Goal: Transaction & Acquisition: Purchase product/service

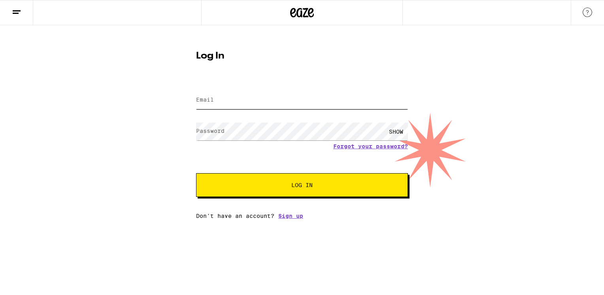
type input "[PERSON_NAME][EMAIL_ADDRESS][PERSON_NAME][DOMAIN_NAME]"
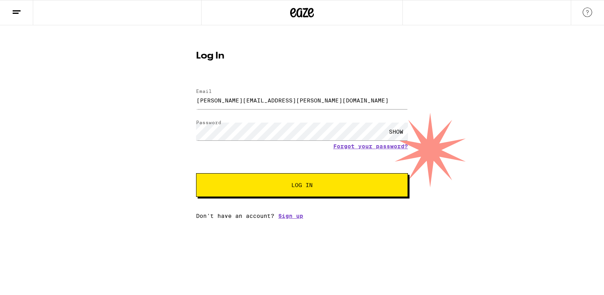
click at [235, 183] on span "Log In" at bounding box center [302, 185] width 148 height 6
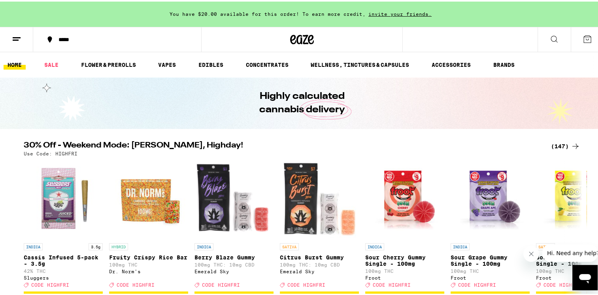
click at [58, 40] on div "*****" at bounding box center [122, 38] width 134 height 6
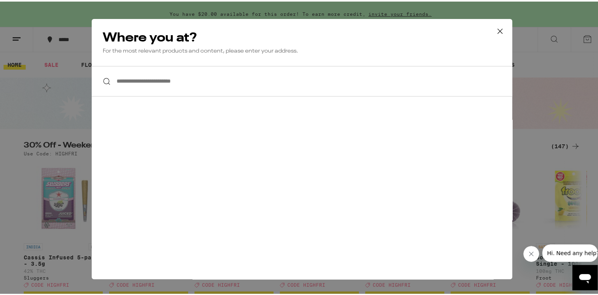
click at [152, 83] on input "**********" at bounding box center [302, 79] width 421 height 30
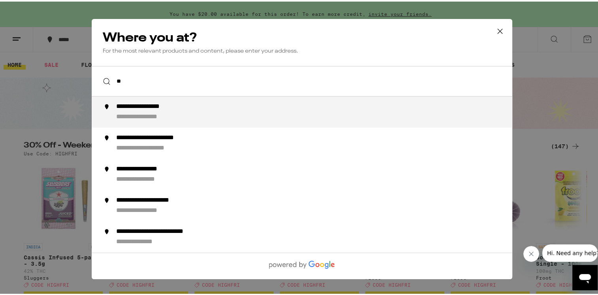
type input "*"
click at [502, 31] on icon at bounding box center [500, 30] width 12 height 12
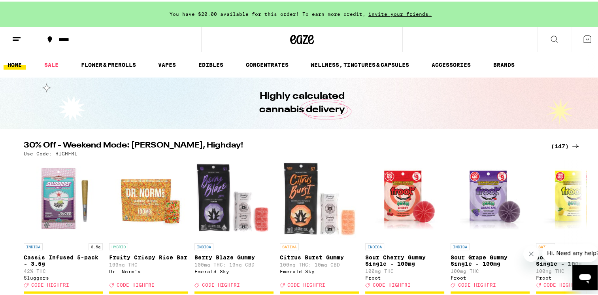
click at [17, 34] on icon at bounding box center [16, 37] width 9 height 9
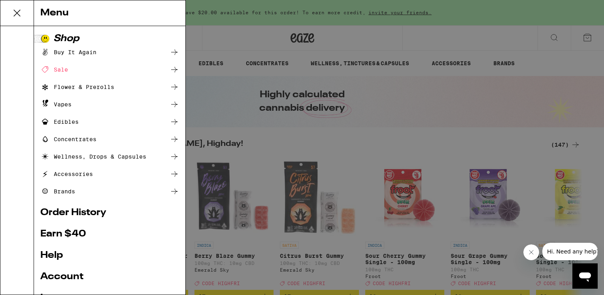
click at [258, 32] on div "Menu Shop Buy It Again Sale Flower & Prerolls Vapes Edibles Concentrates Wellne…" at bounding box center [302, 147] width 604 height 295
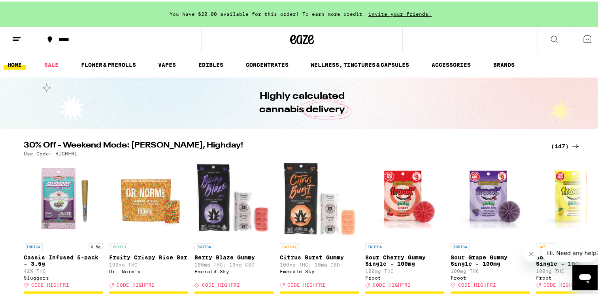
click at [22, 40] on button at bounding box center [16, 38] width 33 height 25
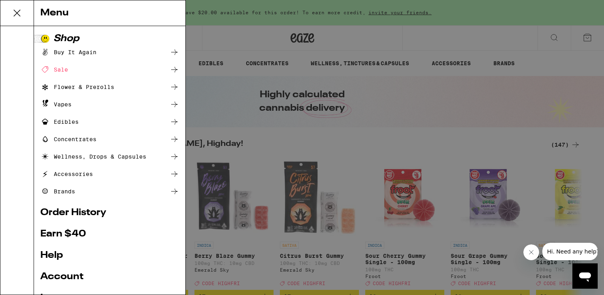
click at [84, 214] on link "Order History" at bounding box center [109, 212] width 139 height 9
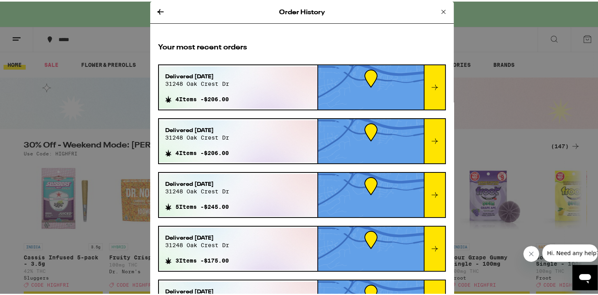
click at [254, 89] on div "Delivered [DATE][STREET_ADDRESS] 4 Items - $206.00" at bounding box center [238, 86] width 159 height 42
click at [430, 87] on icon at bounding box center [434, 85] width 9 height 9
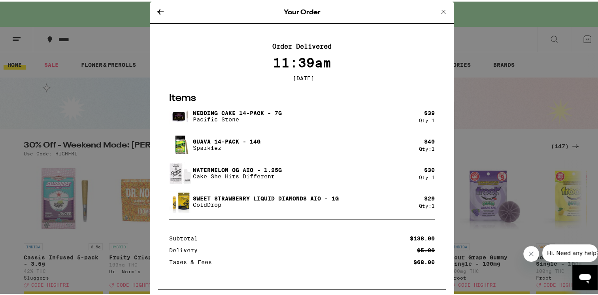
click at [158, 13] on icon at bounding box center [160, 10] width 9 height 9
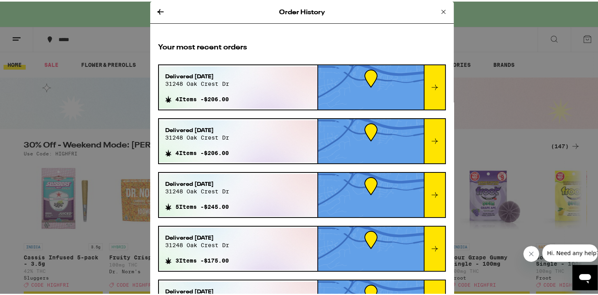
click at [158, 11] on icon at bounding box center [160, 10] width 9 height 9
click at [158, 13] on icon at bounding box center [160, 10] width 9 height 9
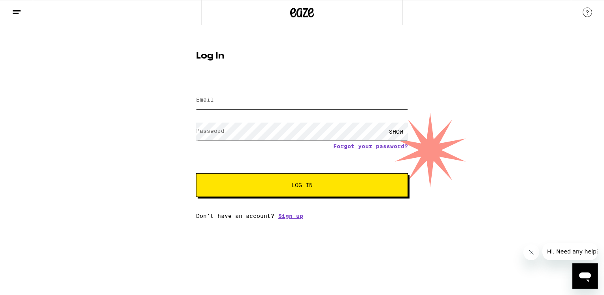
type input "[PERSON_NAME][EMAIL_ADDRESS][PERSON_NAME][DOMAIN_NAME]"
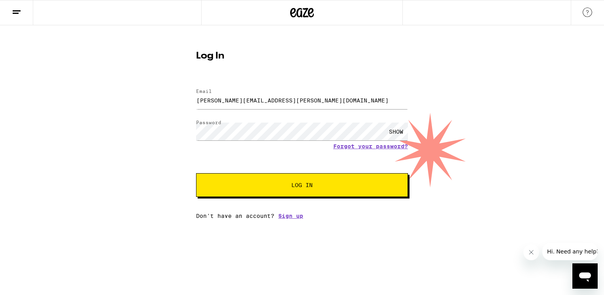
click at [299, 195] on button "Log In" at bounding box center [302, 185] width 212 height 24
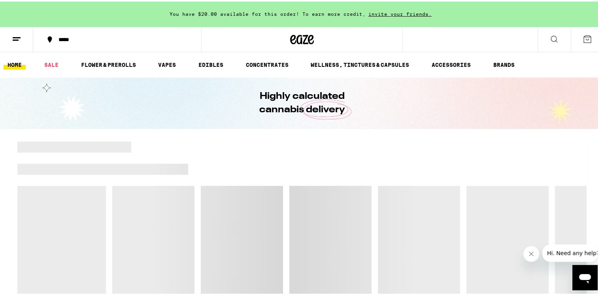
click at [55, 36] on div "*****" at bounding box center [122, 38] width 134 height 6
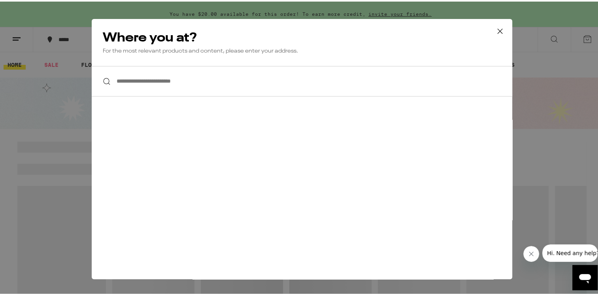
click at [167, 91] on input "**********" at bounding box center [302, 79] width 421 height 30
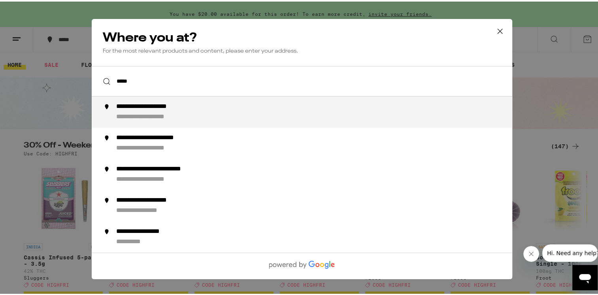
click at [176, 106] on div "**********" at bounding box center [159, 105] width 86 height 8
type input "**********"
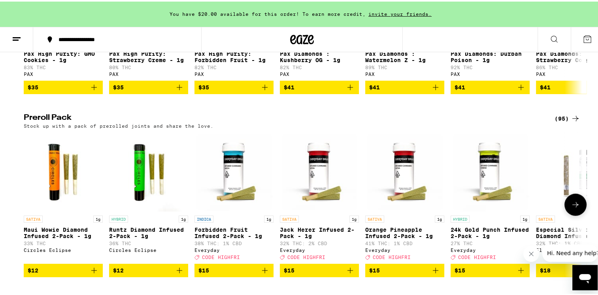
scroll to position [1977, 0]
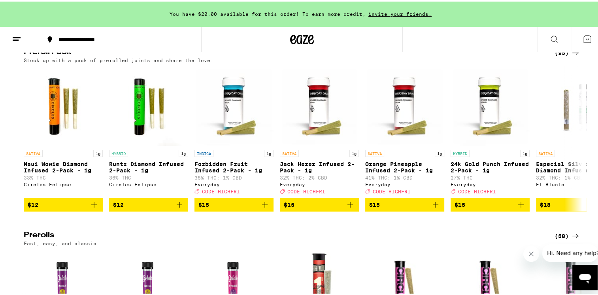
click at [572, 56] on icon at bounding box center [575, 51] width 9 height 9
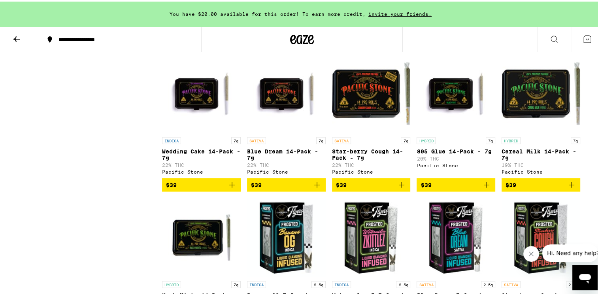
scroll to position [1739, 0]
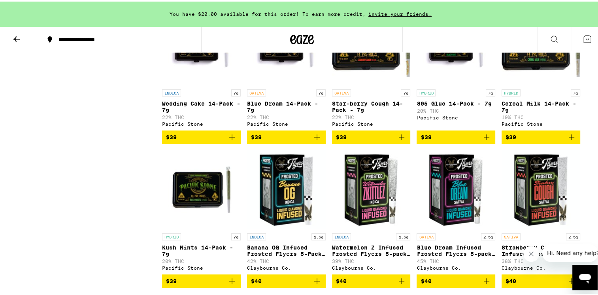
click at [221, 140] on span "$39" at bounding box center [201, 135] width 71 height 9
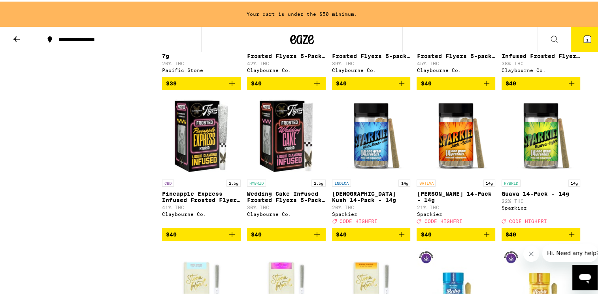
scroll to position [2016, 0]
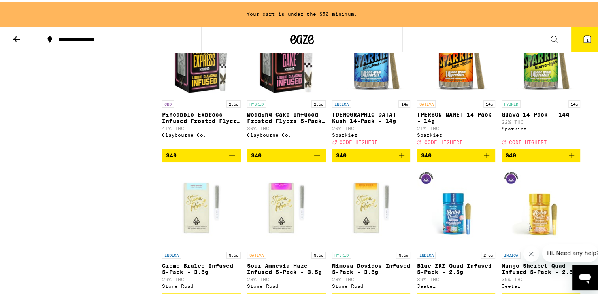
click at [541, 159] on span "$40" at bounding box center [541, 153] width 71 height 9
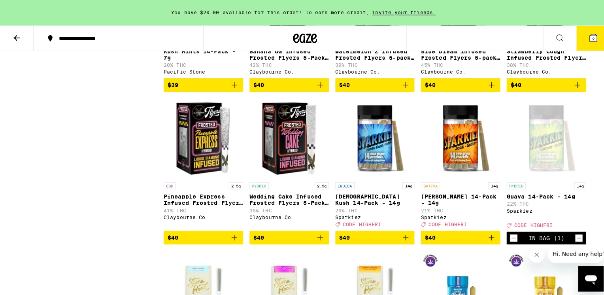
scroll to position [1858, 0]
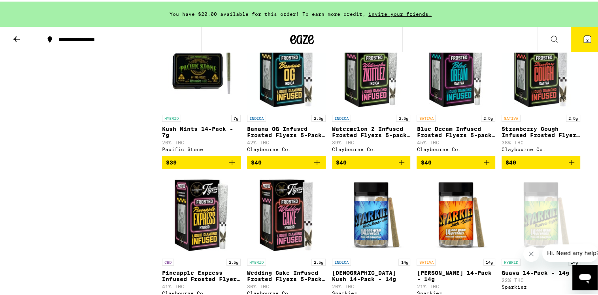
click at [538, 166] on span "$40" at bounding box center [541, 160] width 71 height 9
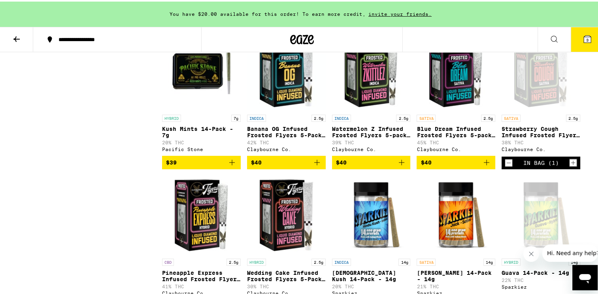
click at [583, 31] on button "3" at bounding box center [587, 38] width 33 height 25
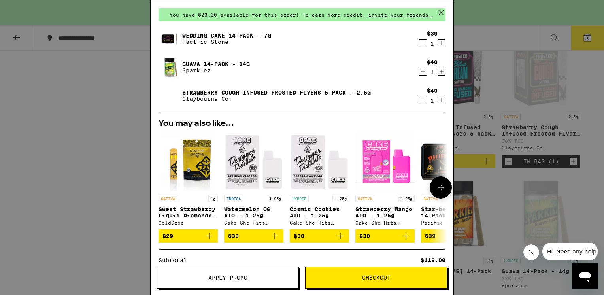
scroll to position [40, 0]
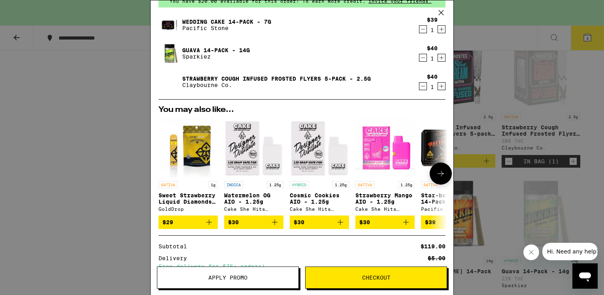
click at [263, 223] on span "$30" at bounding box center [253, 221] width 51 height 9
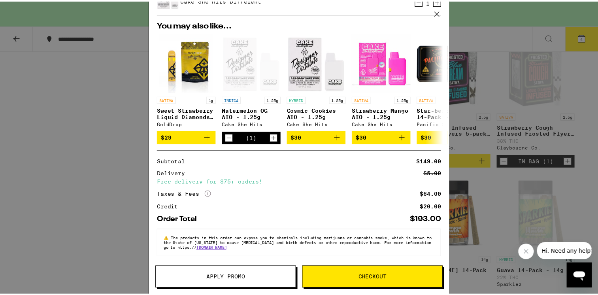
scroll to position [157, 0]
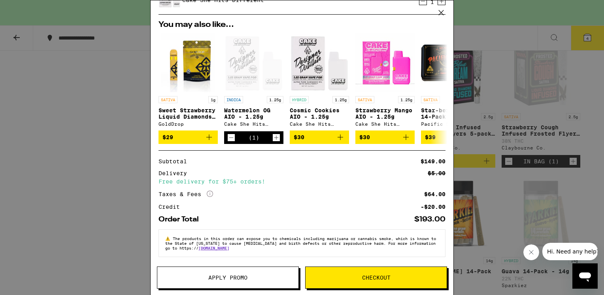
click at [253, 279] on span "Apply Promo" at bounding box center [227, 278] width 141 height 6
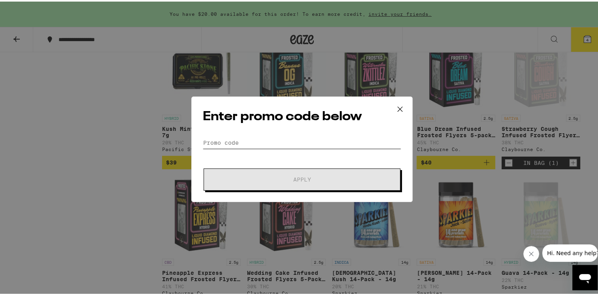
click at [255, 142] on input "Promo Code" at bounding box center [302, 141] width 198 height 12
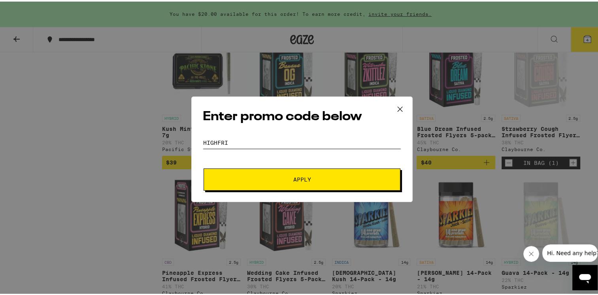
type input "HIGHFRI"
click at [286, 177] on span "Apply" at bounding box center [302, 178] width 142 height 6
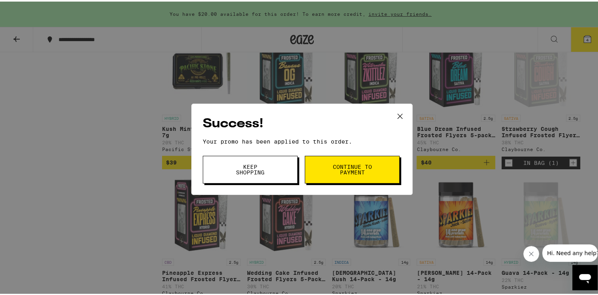
click at [330, 175] on button "Continue to payment" at bounding box center [352, 168] width 95 height 28
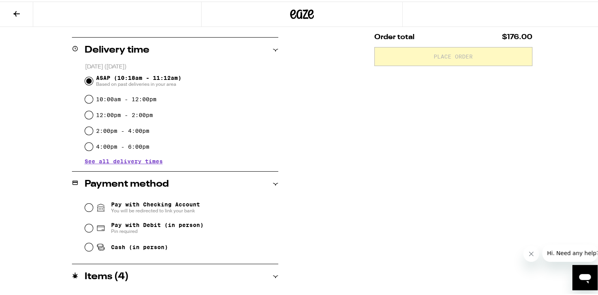
scroll to position [198, 0]
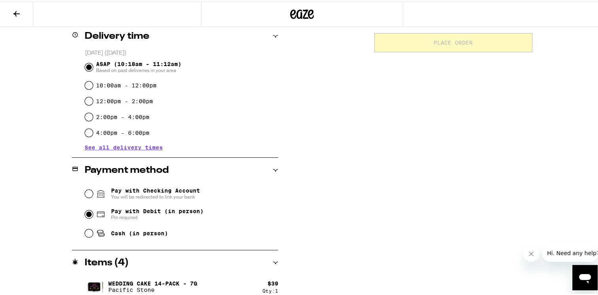
click at [89, 213] on input "Pay with Debit (in person) Pin required" at bounding box center [89, 213] width 8 height 8
radio input "true"
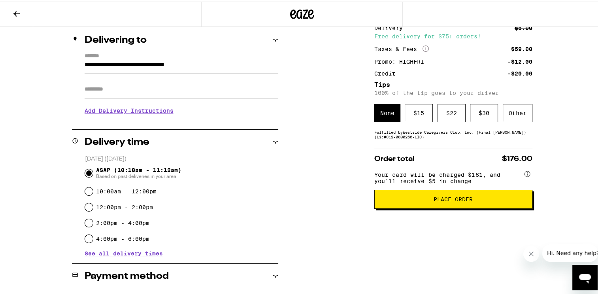
scroll to position [93, 0]
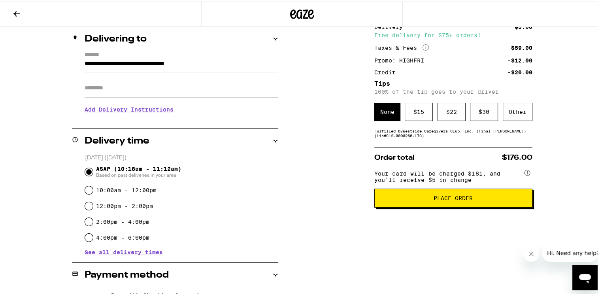
click at [472, 203] on button "Place Order" at bounding box center [453, 196] width 158 height 19
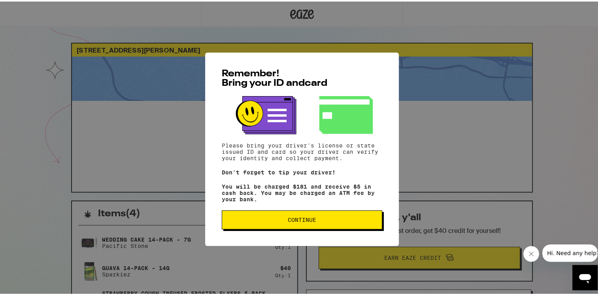
click at [334, 217] on span "Continue" at bounding box center [301, 218] width 147 height 6
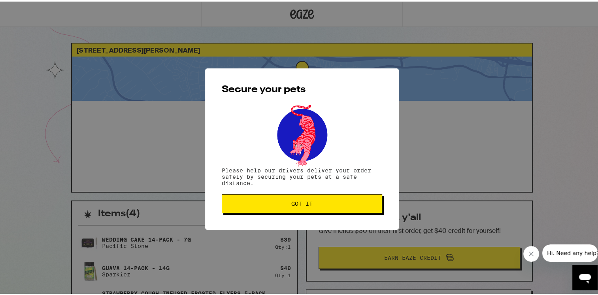
click at [347, 198] on button "Got it" at bounding box center [302, 202] width 160 height 19
